Goal: Task Accomplishment & Management: Manage account settings

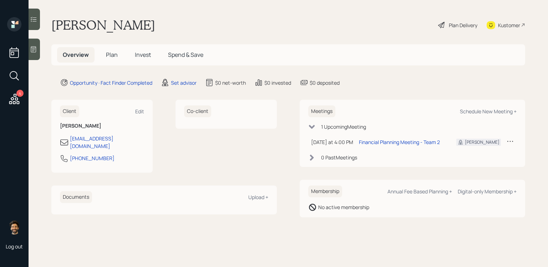
click at [509, 141] on icon at bounding box center [510, 140] width 7 height 7
click at [471, 161] on div "Cancel" at bounding box center [487, 161] width 51 height 7
